Goal: Task Accomplishment & Management: Manage account settings

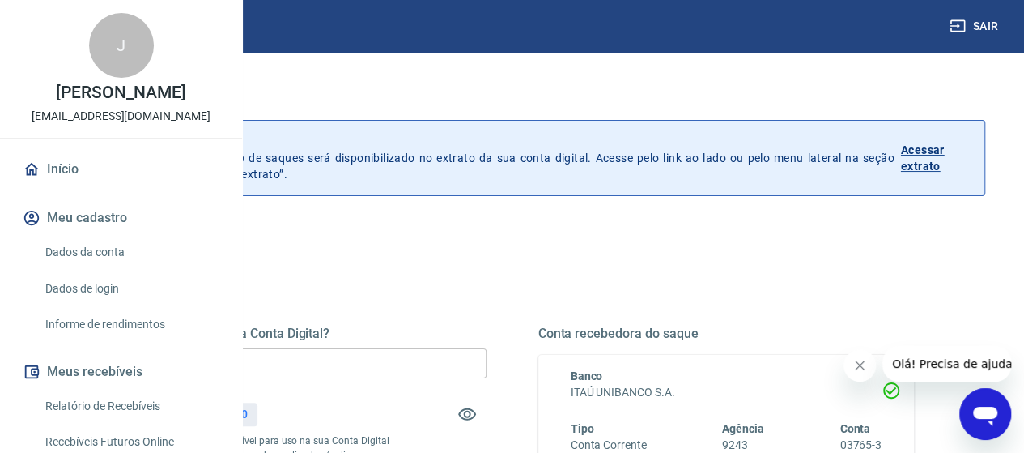
click at [458, 367] on input "R$ 0,00" at bounding box center [298, 363] width 377 height 30
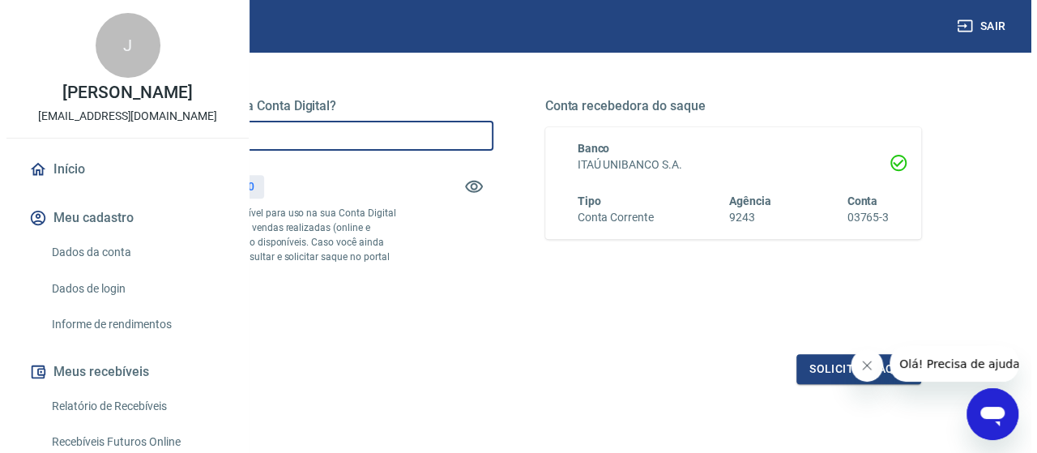
scroll to position [243, 0]
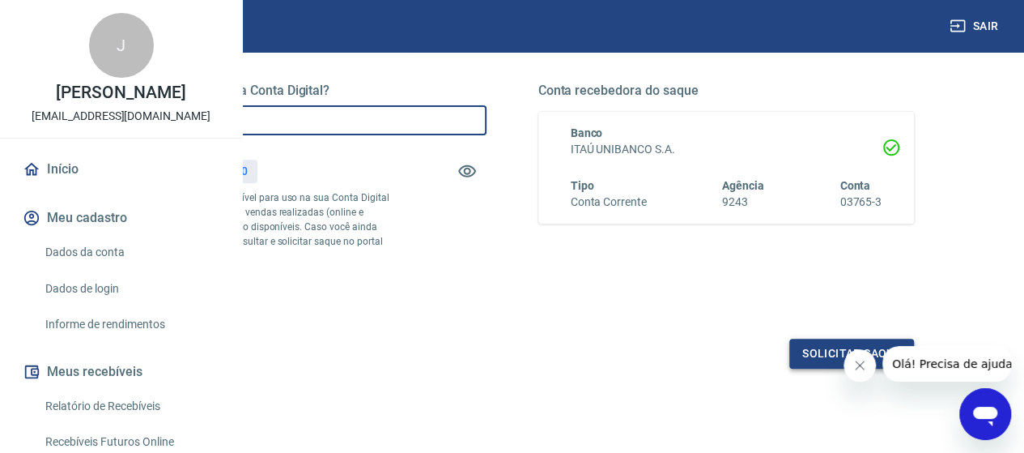
type input "R$ 457,00"
click at [800, 368] on button "Solicitar saque" at bounding box center [852, 353] width 125 height 30
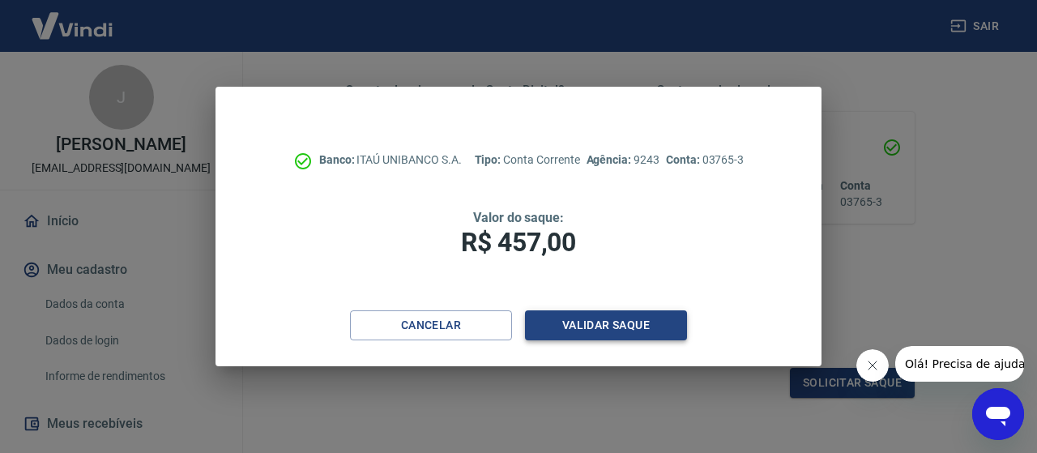
click at [624, 326] on button "Validar saque" at bounding box center [606, 325] width 162 height 30
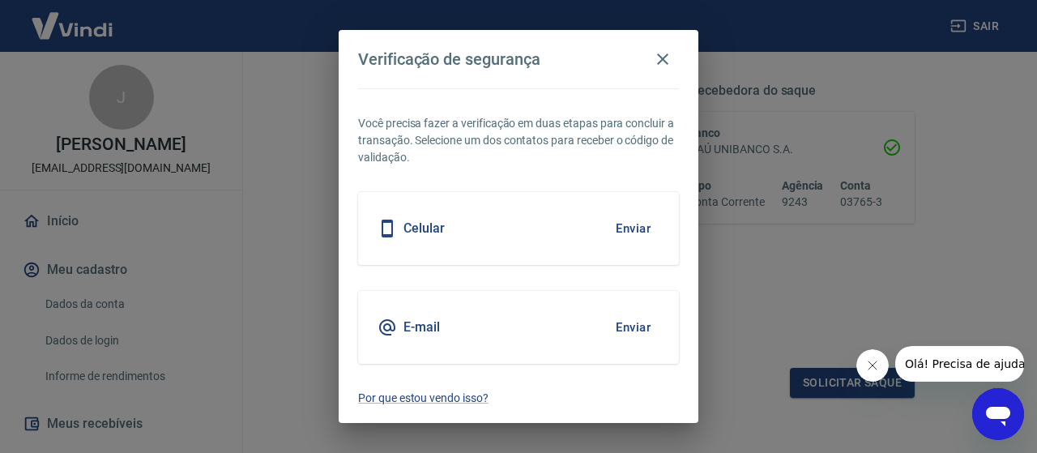
click at [636, 330] on button "Enviar" at bounding box center [633, 327] width 53 height 34
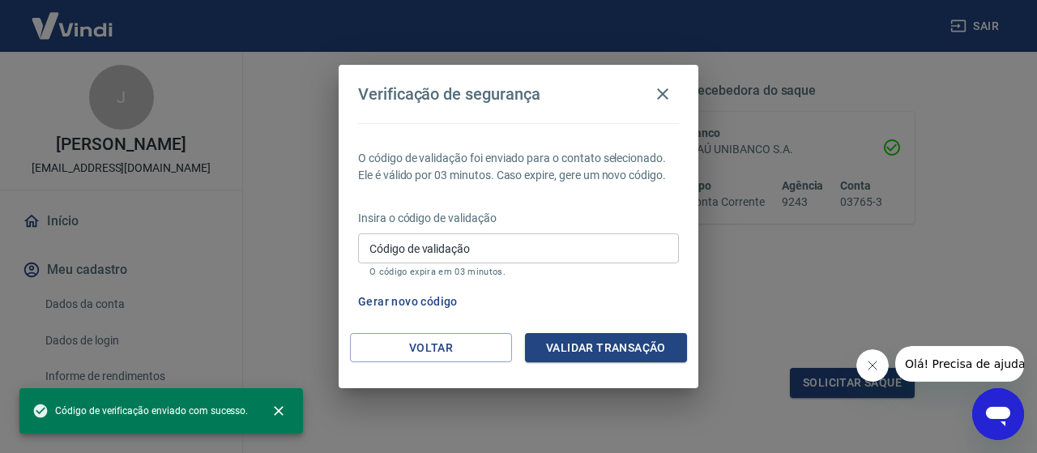
click at [482, 253] on input "Código de validação" at bounding box center [518, 248] width 321 height 30
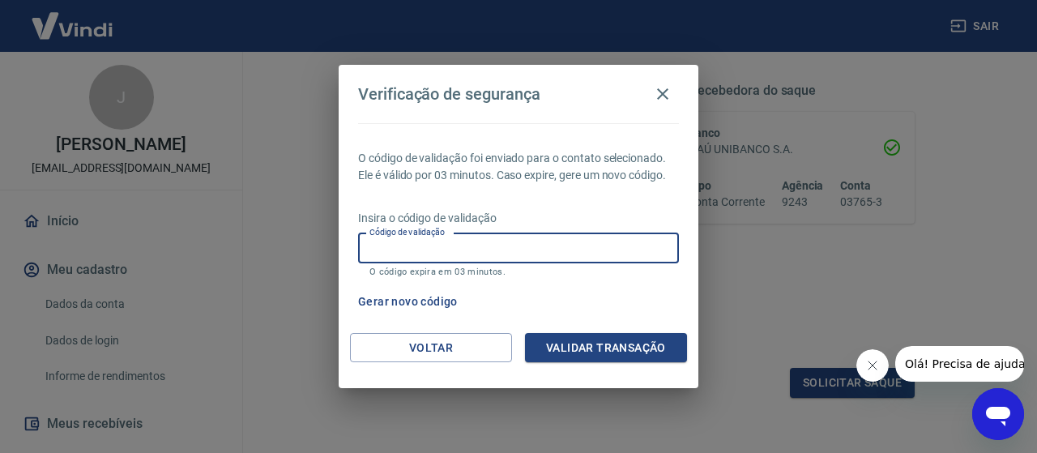
paste input "819673"
type input "819673"
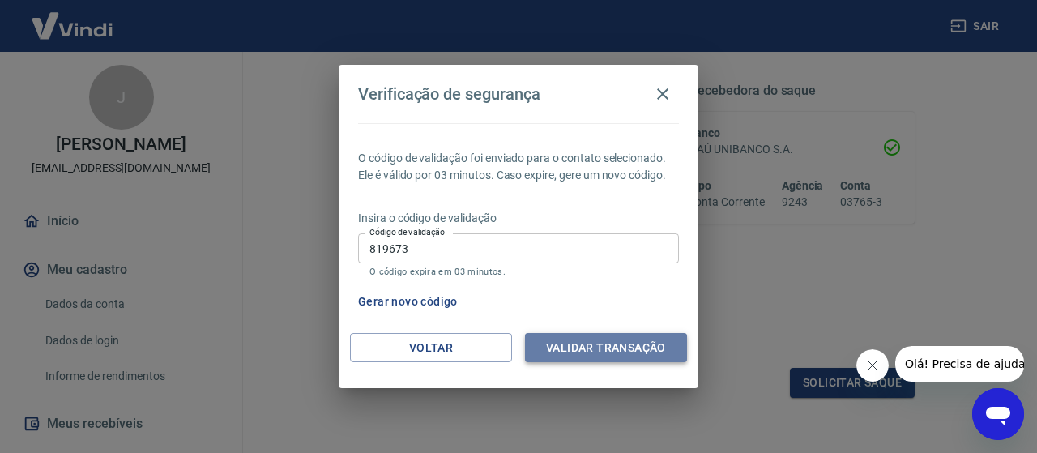
click at [552, 351] on button "Validar transação" at bounding box center [606, 348] width 162 height 30
